Goal: Task Accomplishment & Management: Manage account settings

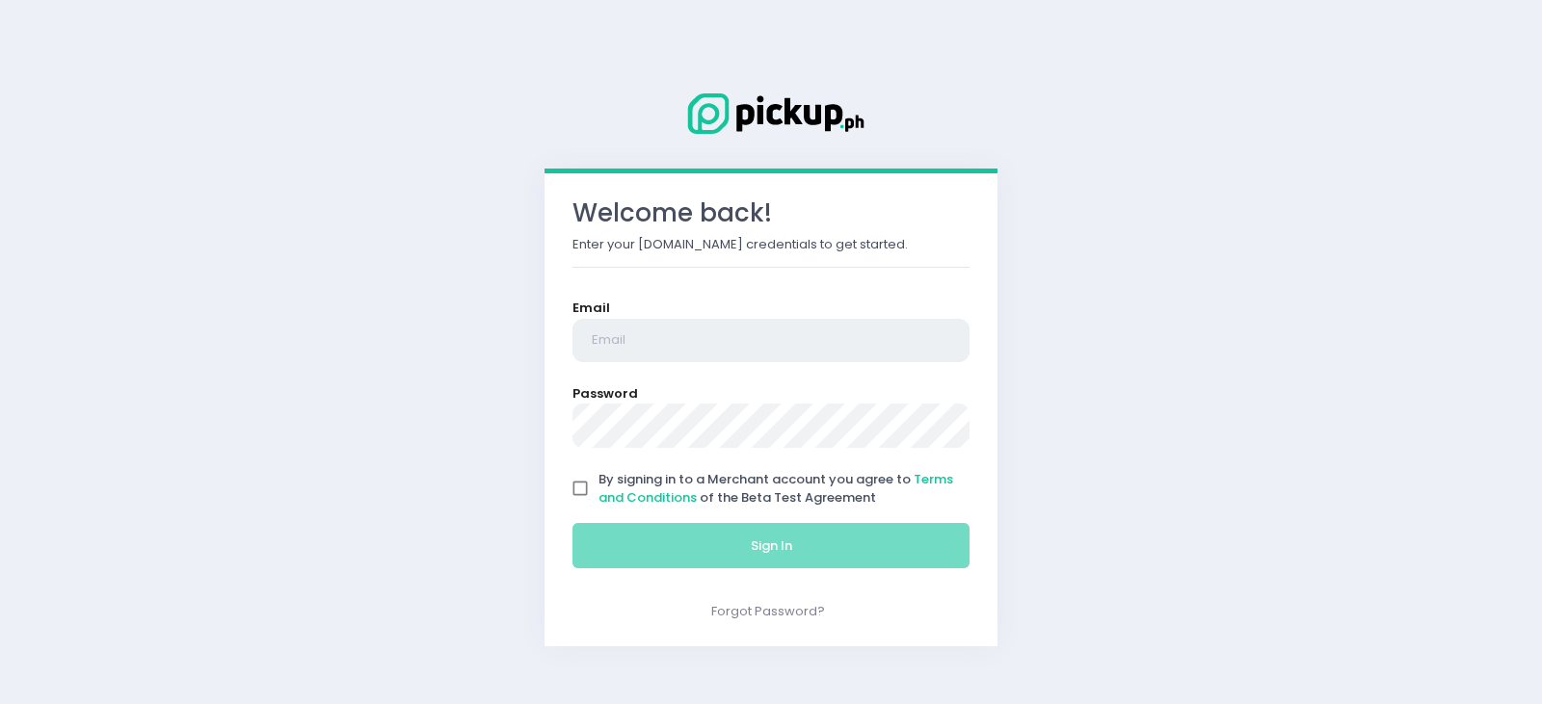
type input "[EMAIL_ADDRESS][DOMAIN_NAME]"
click at [577, 482] on input "By signing in to a Merchant account you agree to Terms and Conditions of the Be…" at bounding box center [580, 488] width 37 height 37
checkbox input "true"
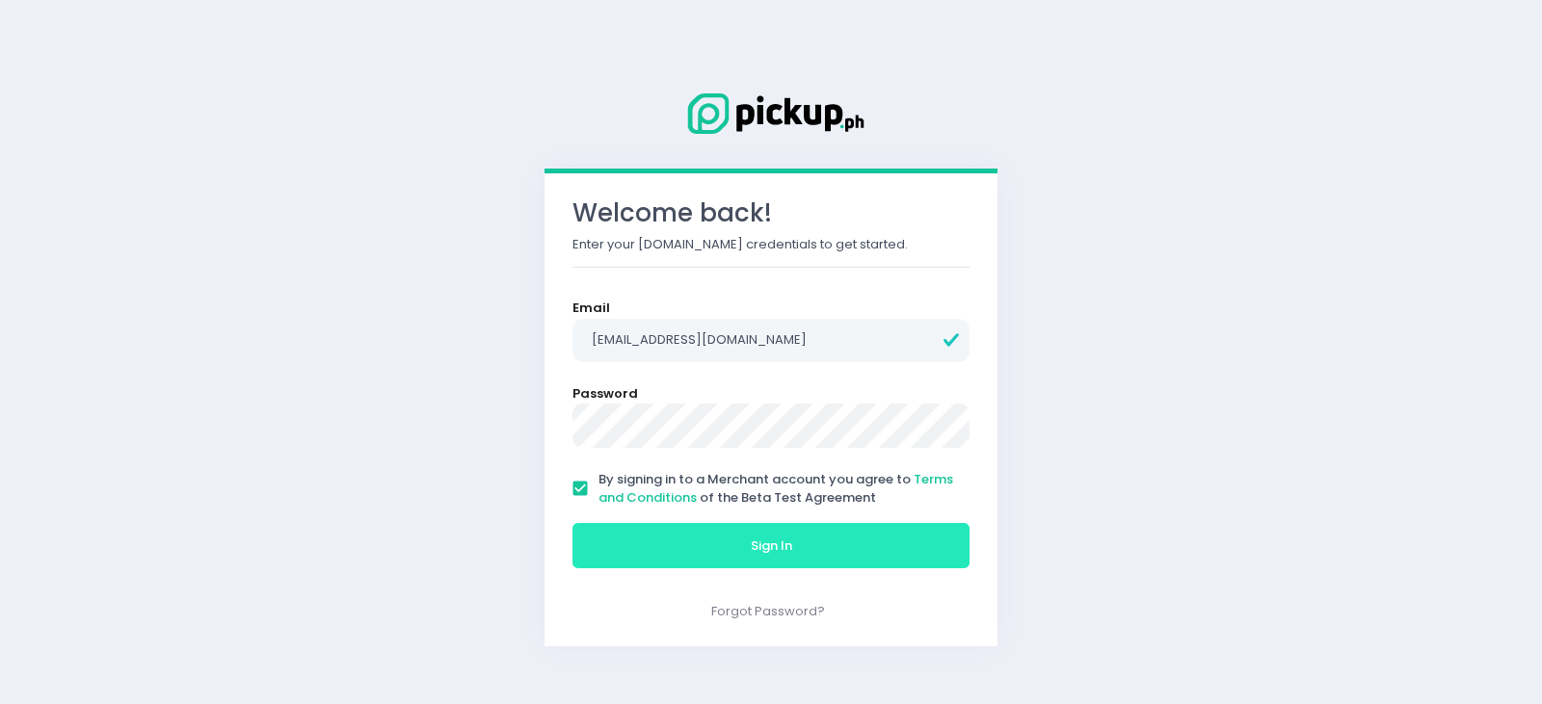
click at [693, 546] on button "Sign In" at bounding box center [770, 546] width 397 height 46
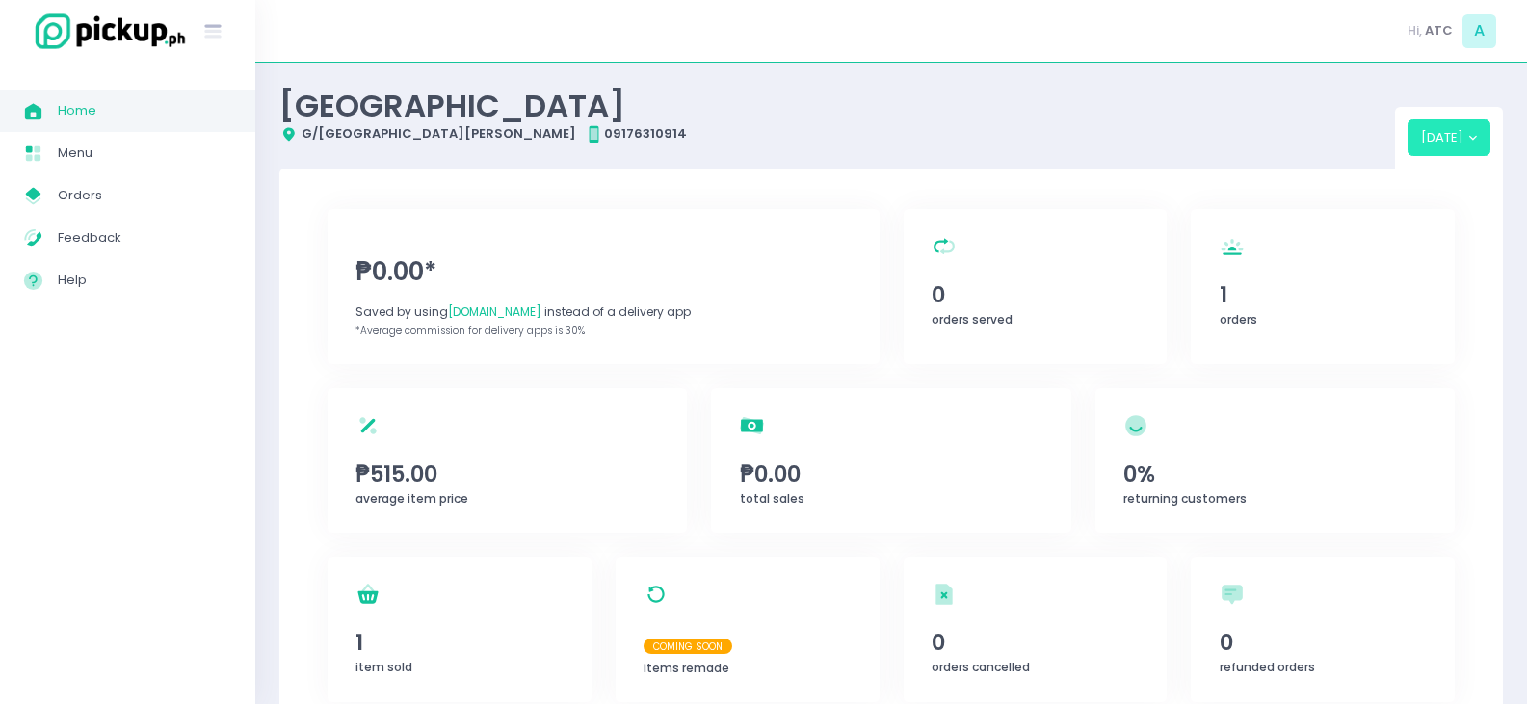
click at [1446, 134] on button "[DATE]" at bounding box center [1450, 137] width 84 height 37
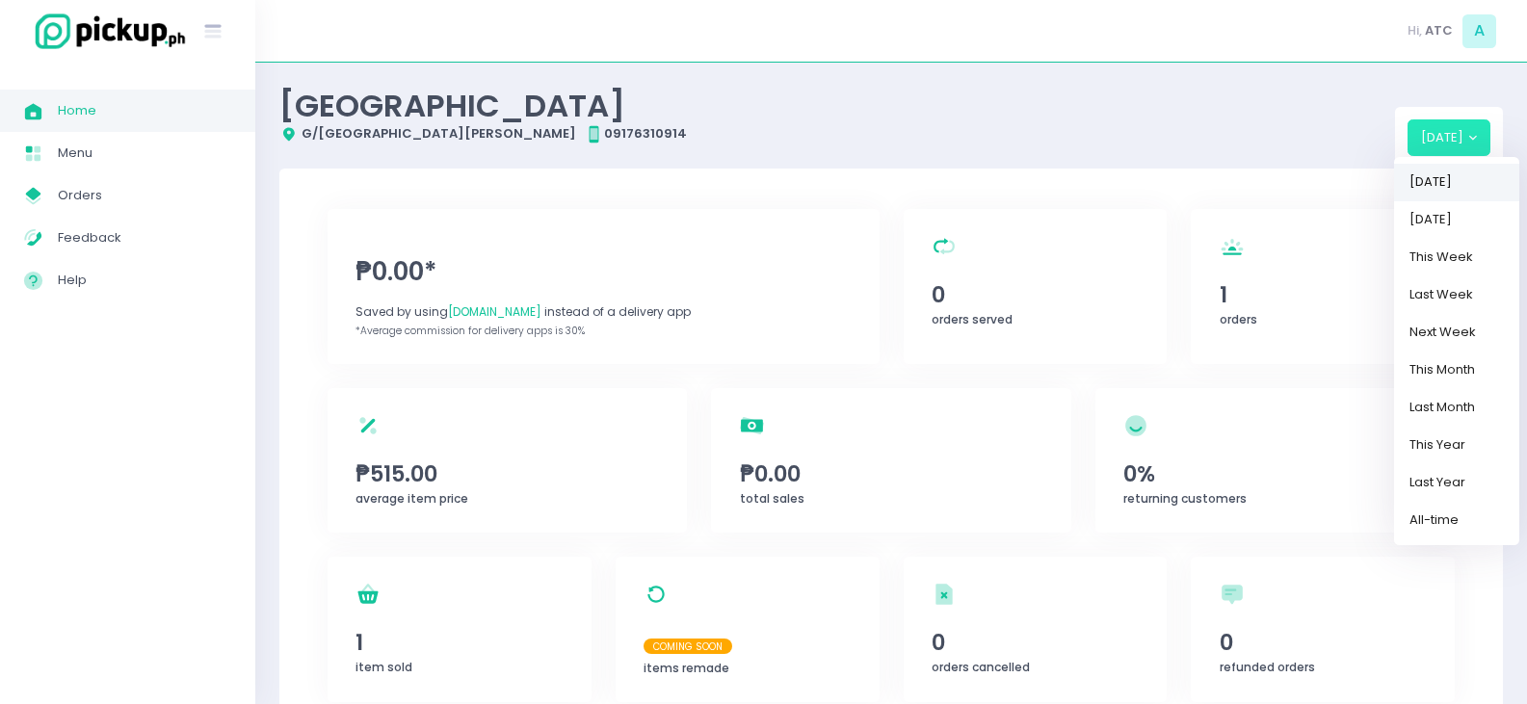
click at [1438, 183] on link "[DATE]" at bounding box center [1456, 183] width 125 height 38
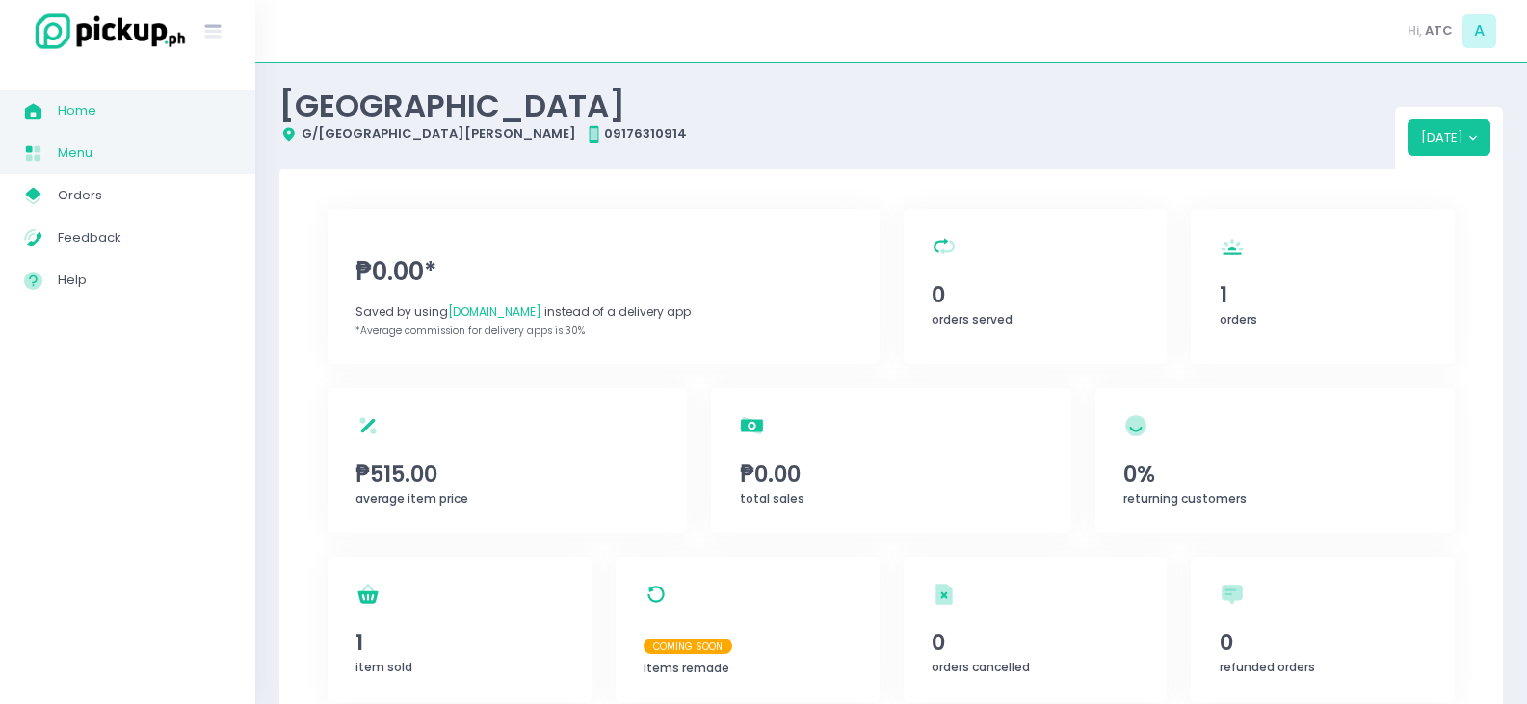
click at [72, 154] on span "Menu" at bounding box center [144, 153] width 173 height 25
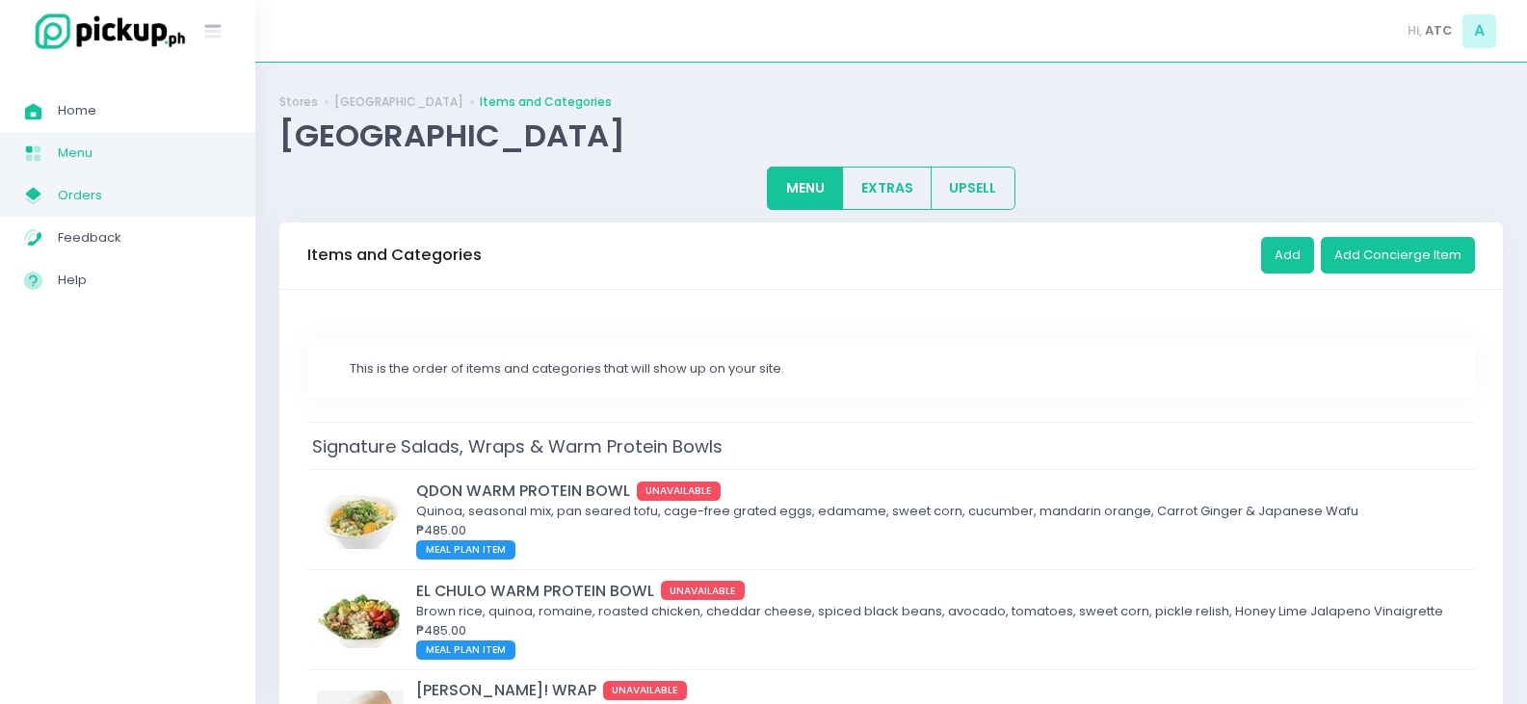
click at [70, 192] on span "Orders" at bounding box center [144, 195] width 173 height 25
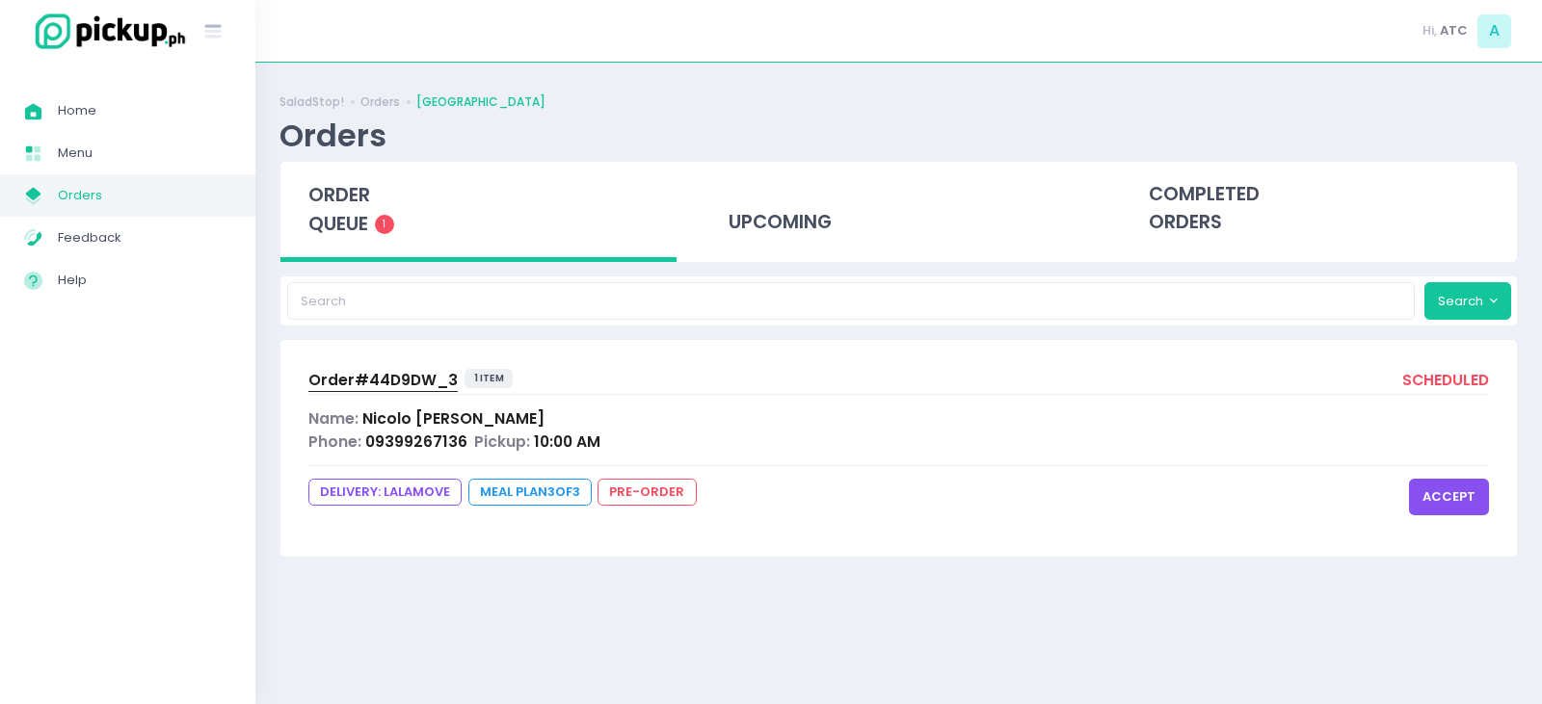
click at [355, 237] on span "order queue" at bounding box center [339, 209] width 62 height 55
click at [1446, 489] on button "accept" at bounding box center [1449, 497] width 80 height 37
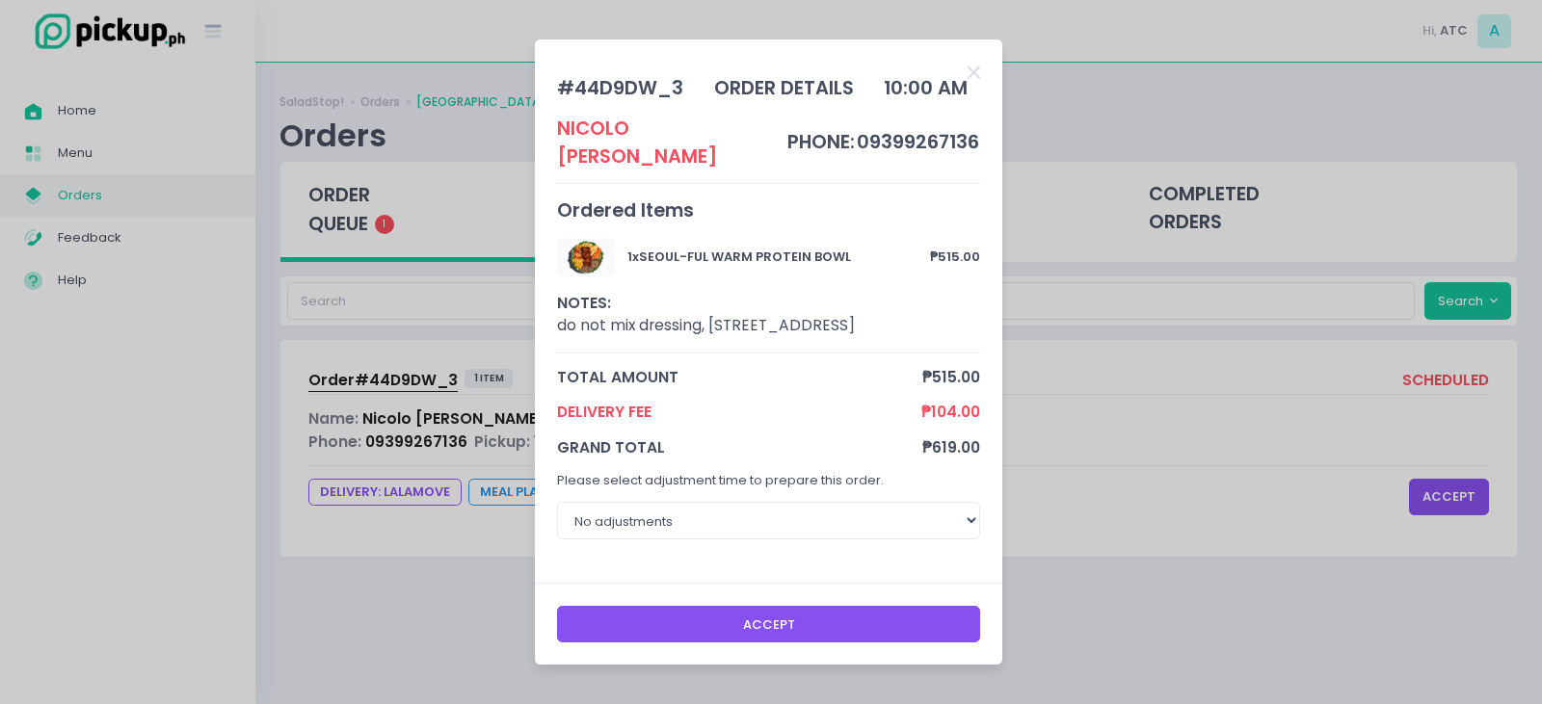
click at [740, 636] on button "Accept" at bounding box center [769, 624] width 424 height 37
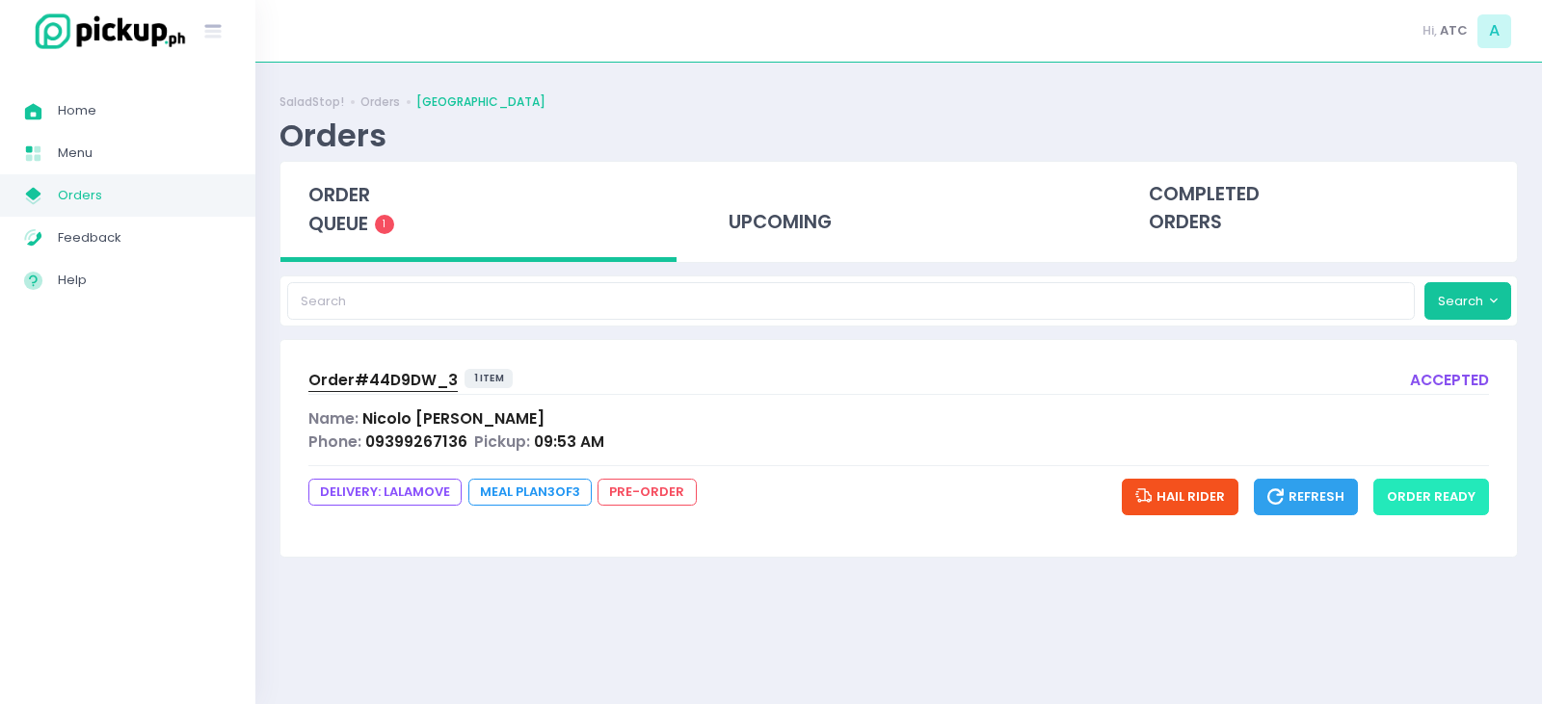
click at [1412, 500] on button "order ready" at bounding box center [1431, 497] width 116 height 37
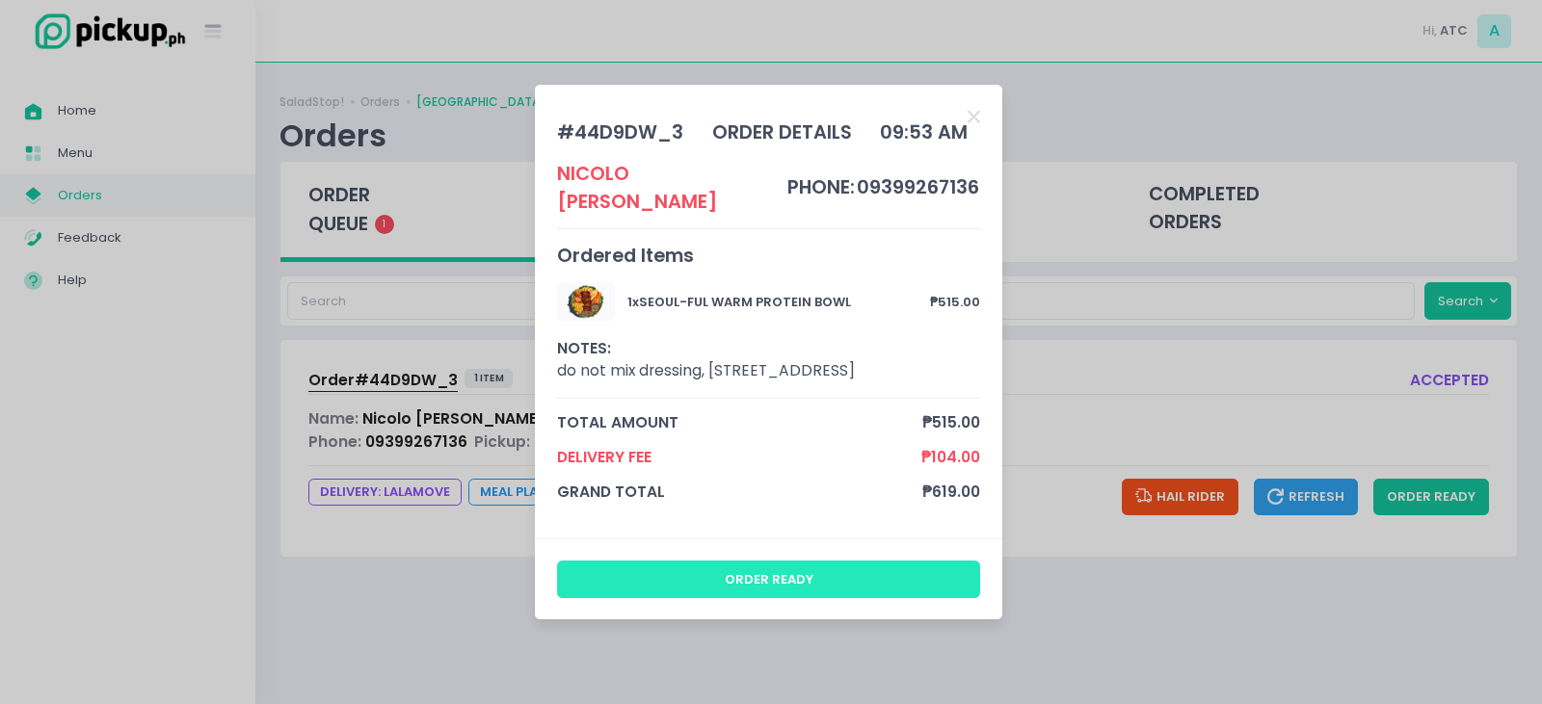
click at [732, 591] on button "order ready" at bounding box center [769, 579] width 424 height 37
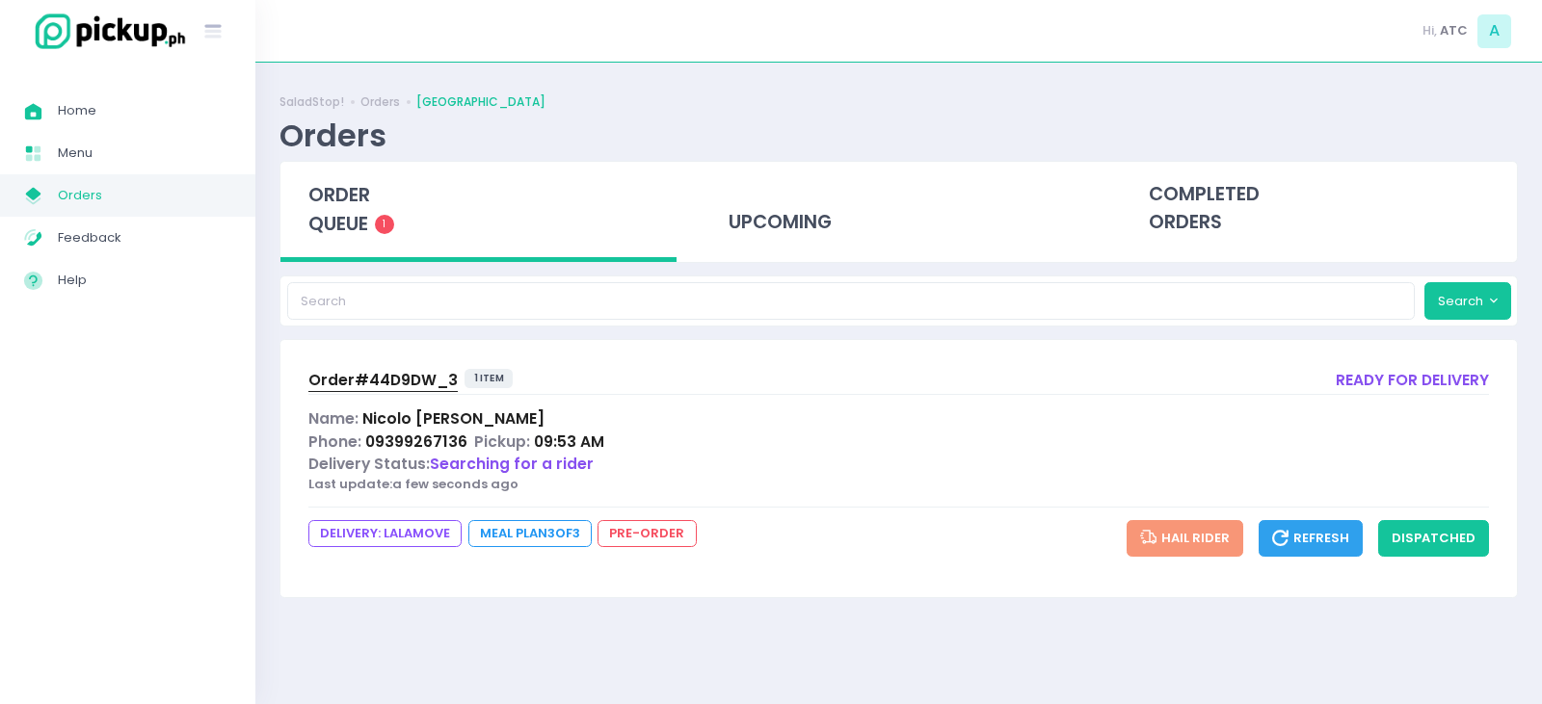
click at [395, 382] on span "Order# 44D9DW_3" at bounding box center [382, 380] width 149 height 20
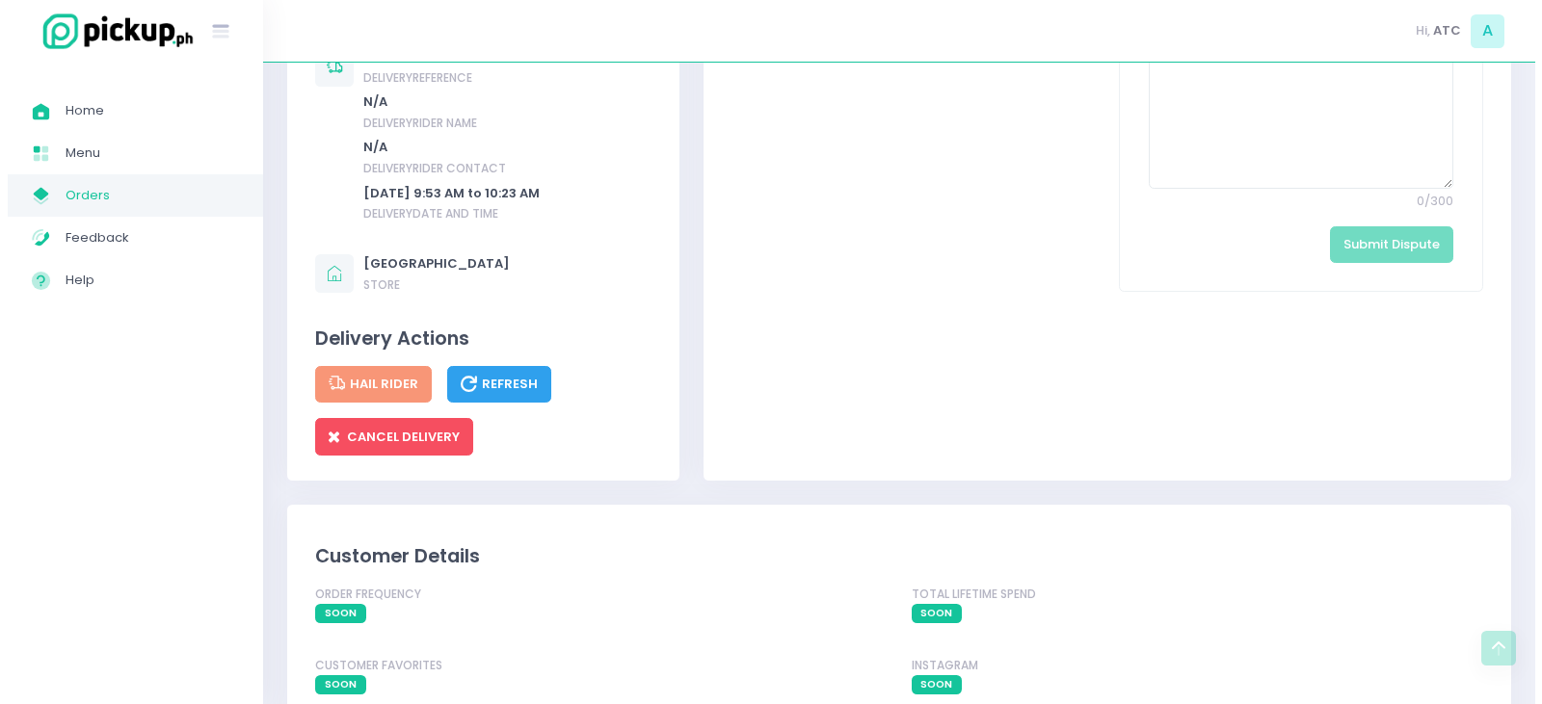
scroll to position [1060, 0]
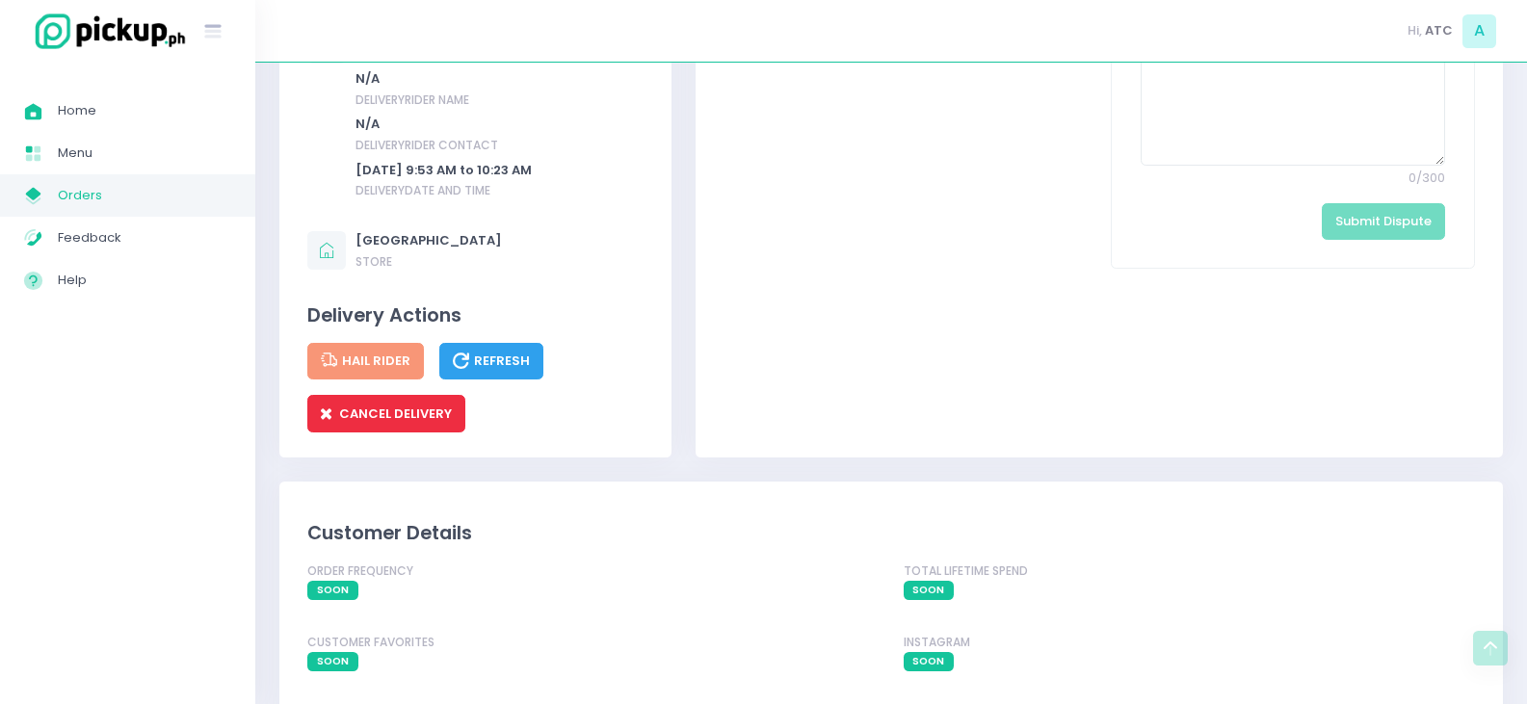
click at [405, 423] on span "CANCEL DELIVERY" at bounding box center [386, 414] width 131 height 18
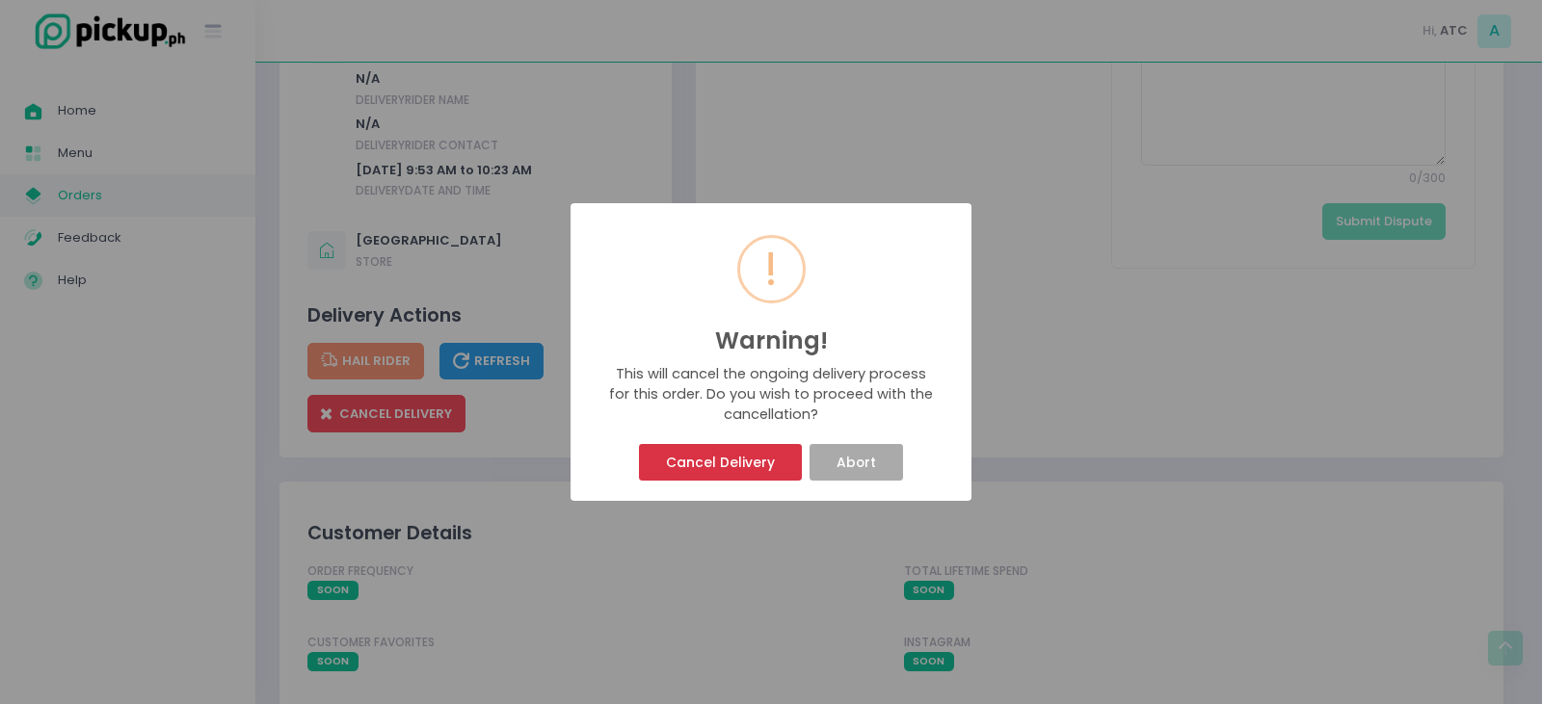
click at [746, 453] on button "Cancel Delivery" at bounding box center [720, 462] width 162 height 37
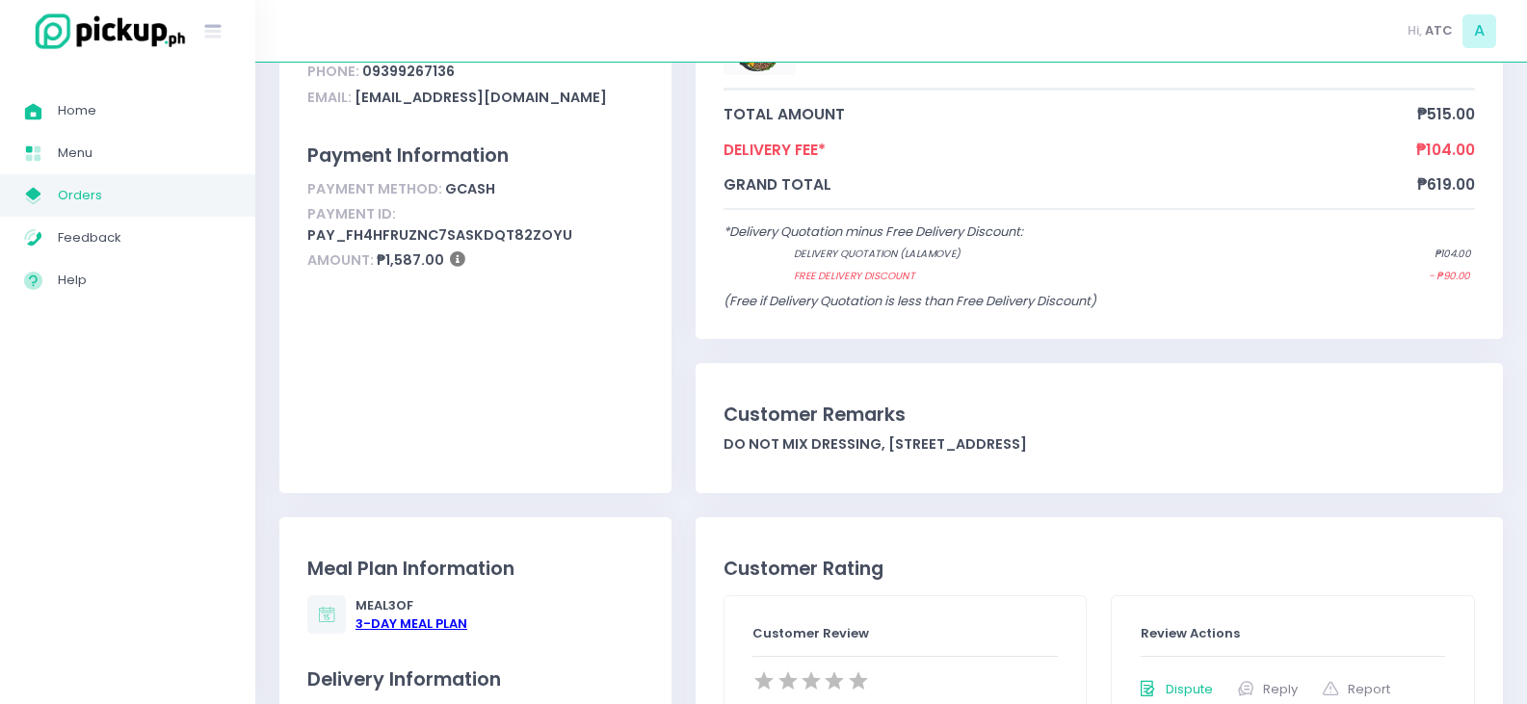
scroll to position [289, 0]
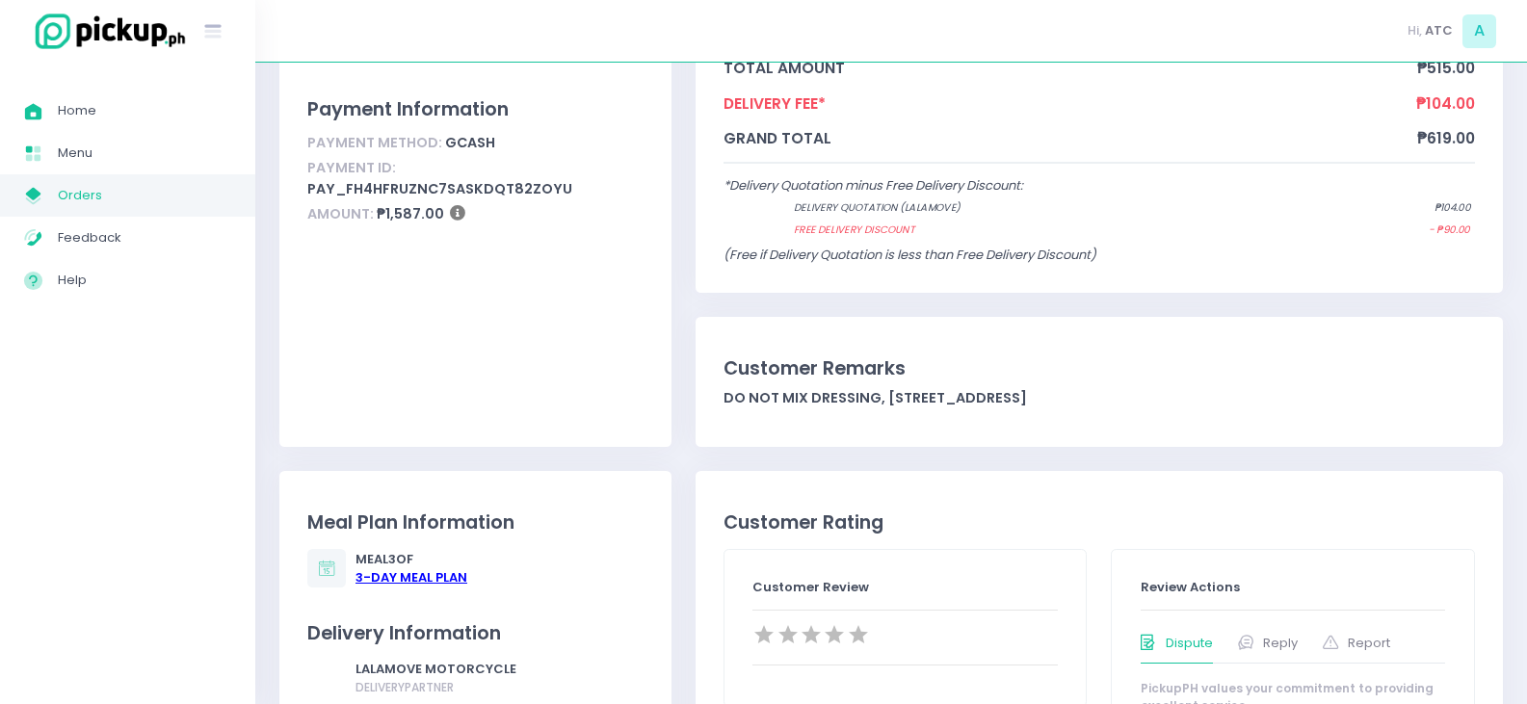
drag, startPoint x: 882, startPoint y: 396, endPoint x: 889, endPoint y: 417, distance: 22.6
click at [889, 409] on div "do not mix dressing, [STREET_ADDRESS]" at bounding box center [1100, 398] width 752 height 20
copy div "[STREET_ADDRESS]"
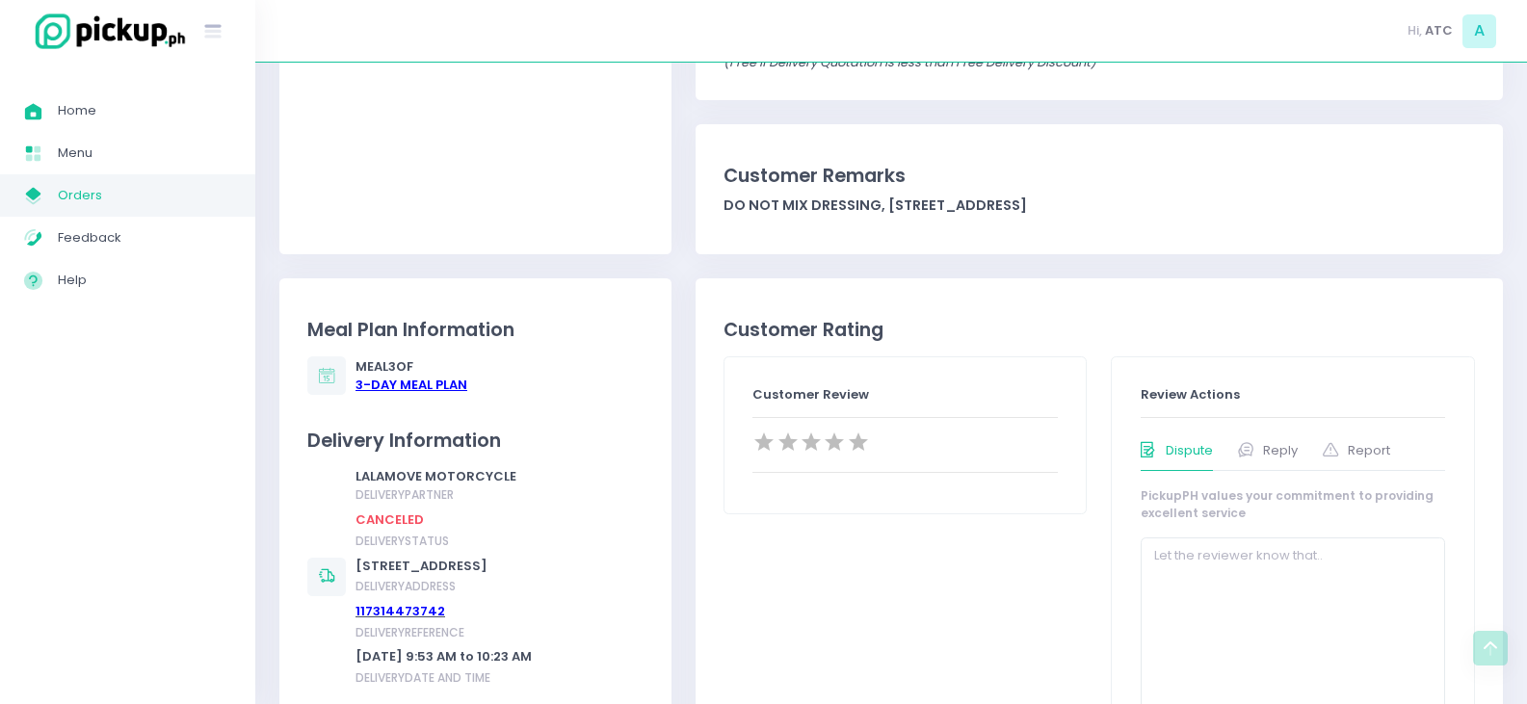
scroll to position [0, 0]
